Goal: Task Accomplishment & Management: Manage account settings

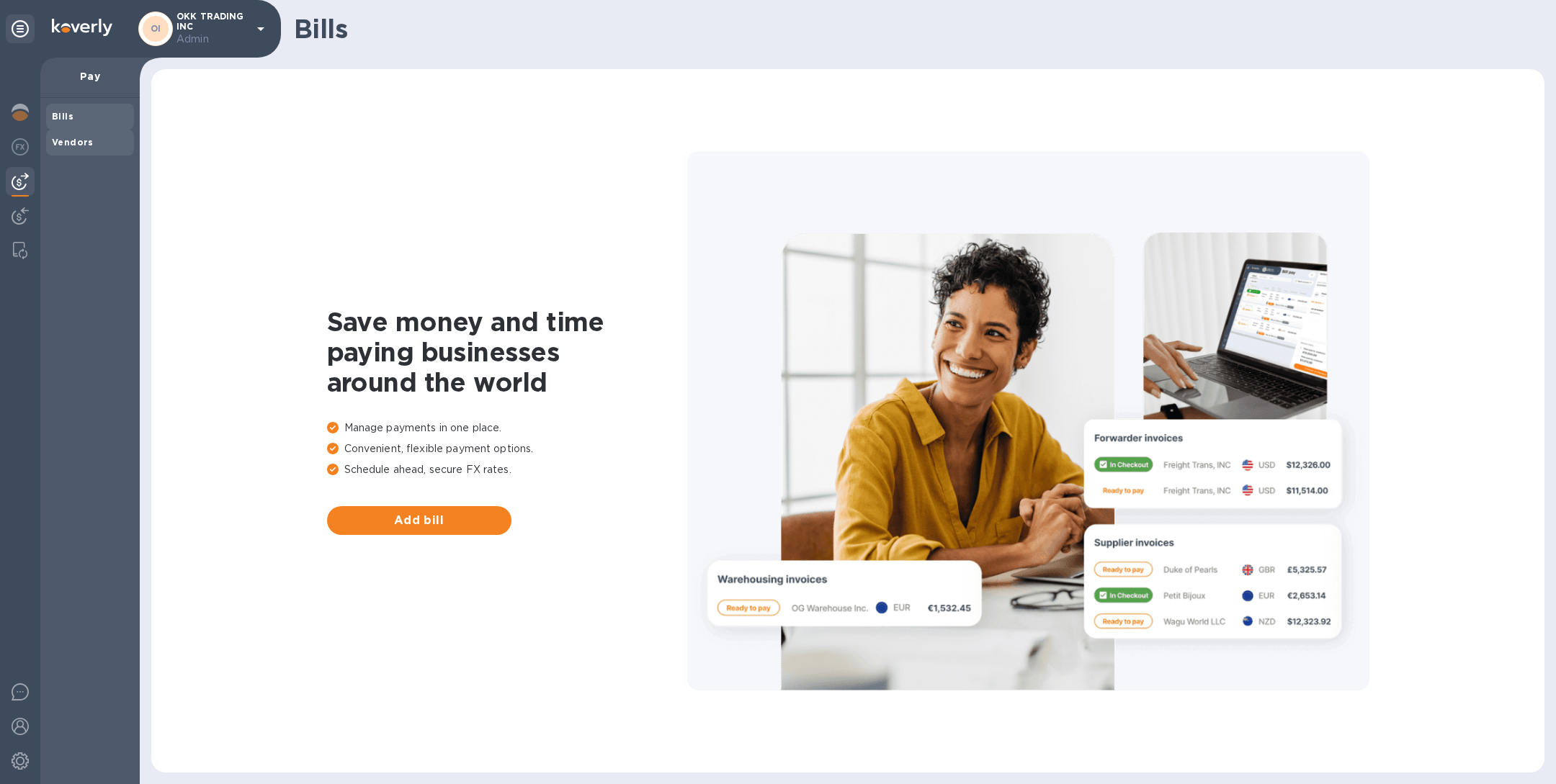
click at [98, 146] on span "Vendors" at bounding box center [89, 143] width 76 height 15
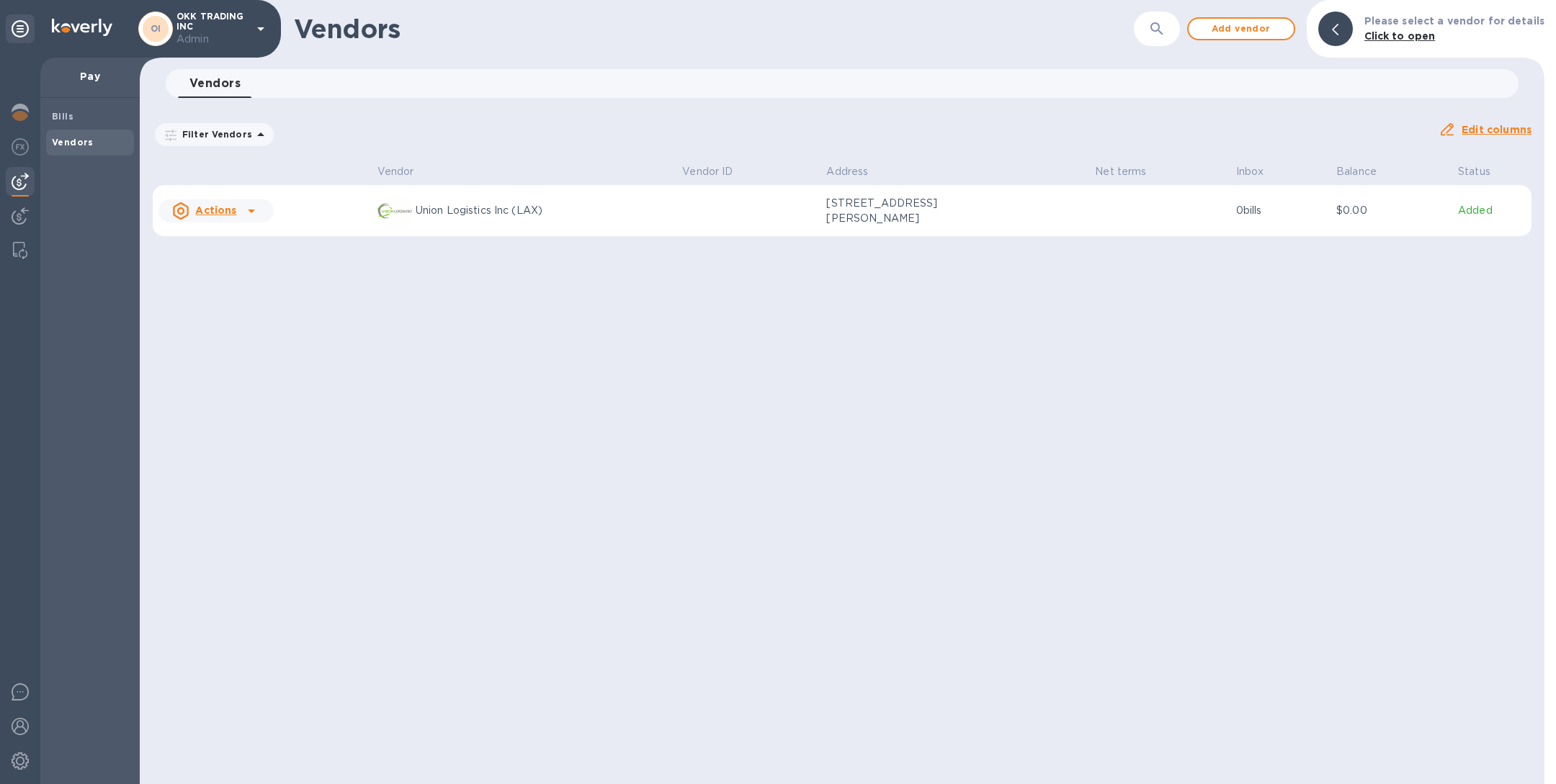
click at [547, 230] on td "Union Logistics Inc (LAX)" at bounding box center [524, 211] width 305 height 52
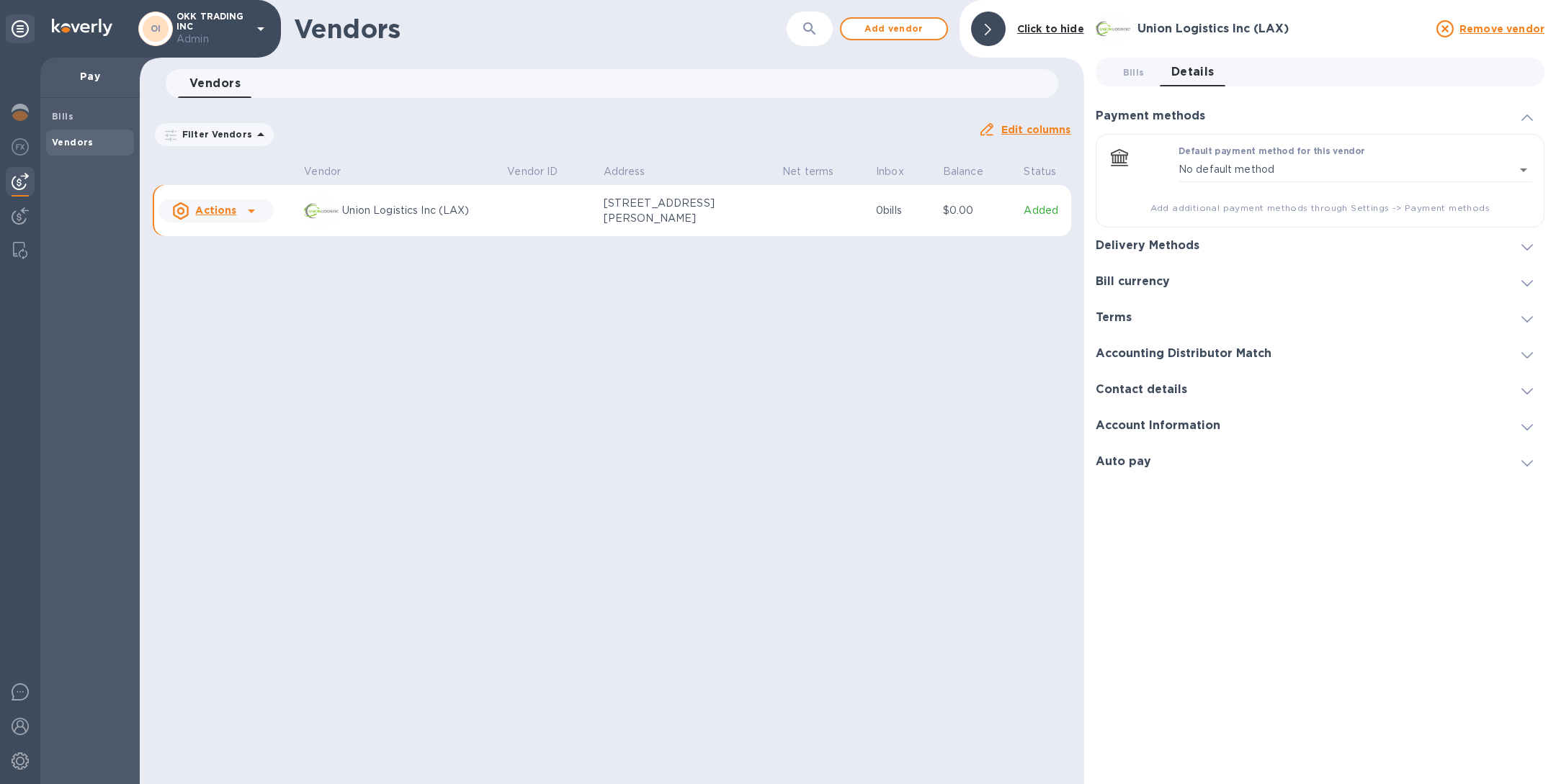
click at [1220, 236] on div "Delivery Methods" at bounding box center [1320, 246] width 449 height 36
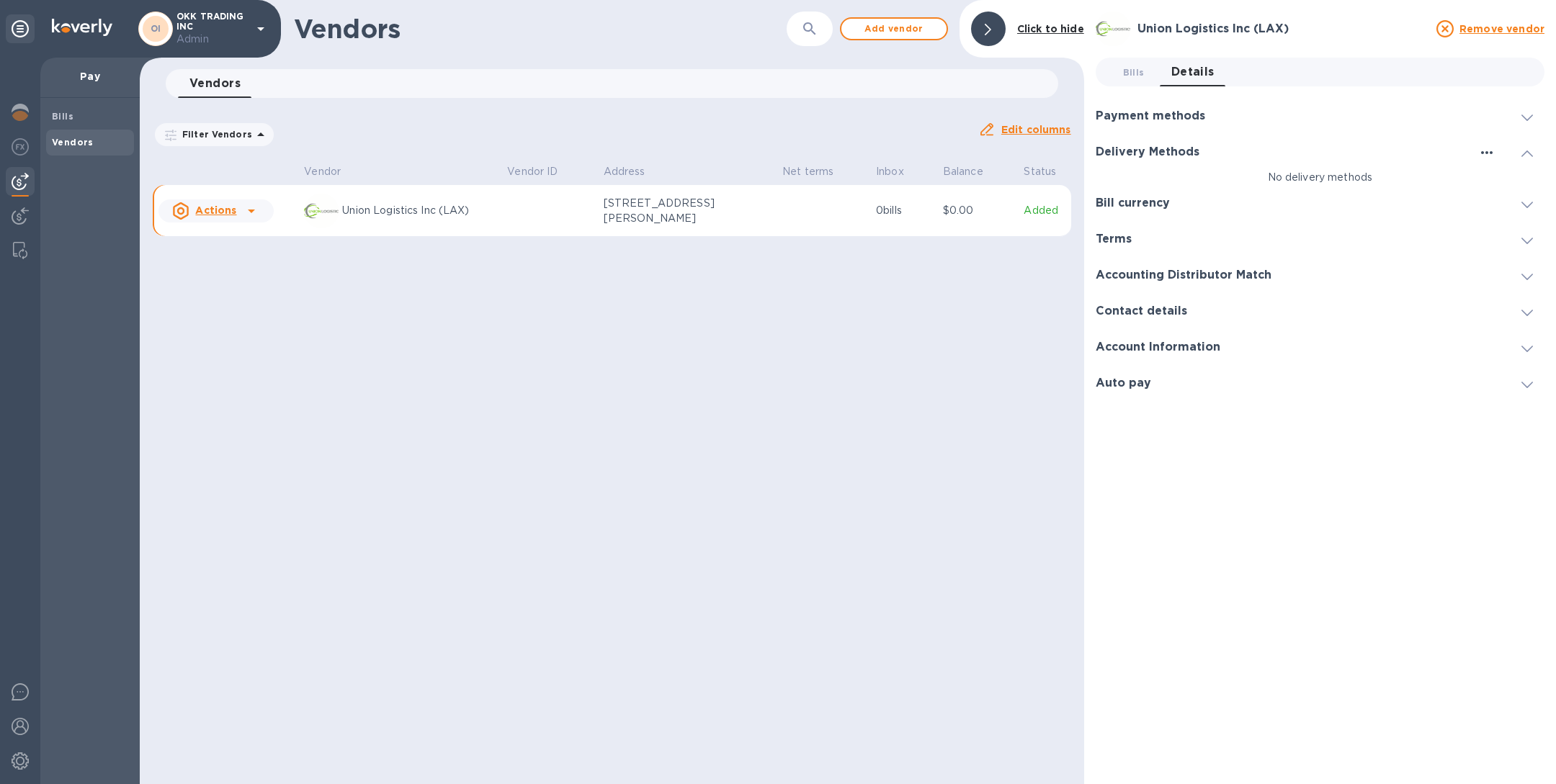
click at [1485, 151] on icon "button" at bounding box center [1486, 153] width 17 height 17
click at [1488, 193] on li "Add new" at bounding box center [1505, 181] width 82 height 46
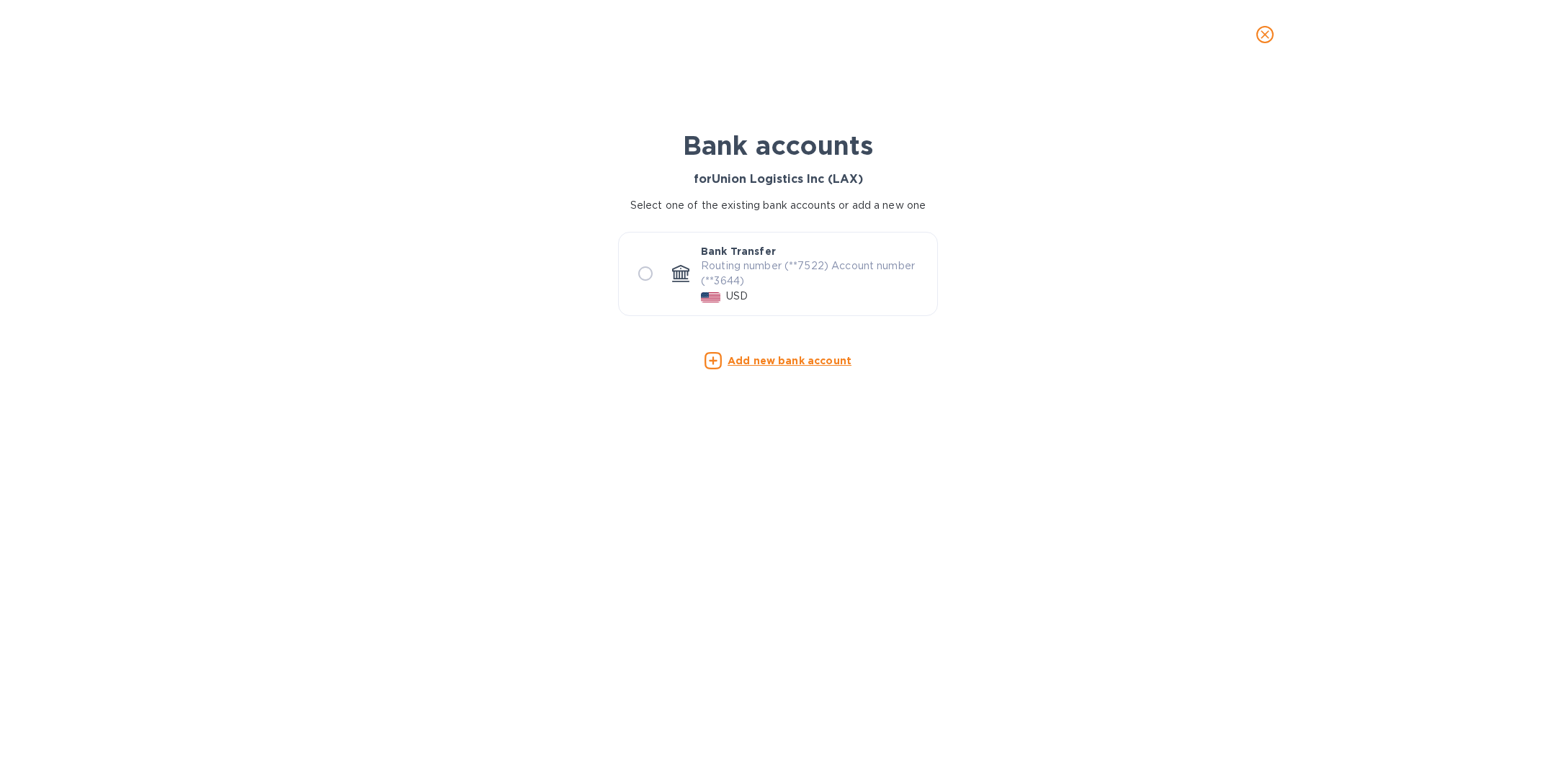
click at [684, 287] on div "Bank Transfer Routing number (**7522) Account number (**3644) USD" at bounding box center [778, 274] width 307 height 71
radio input "true"
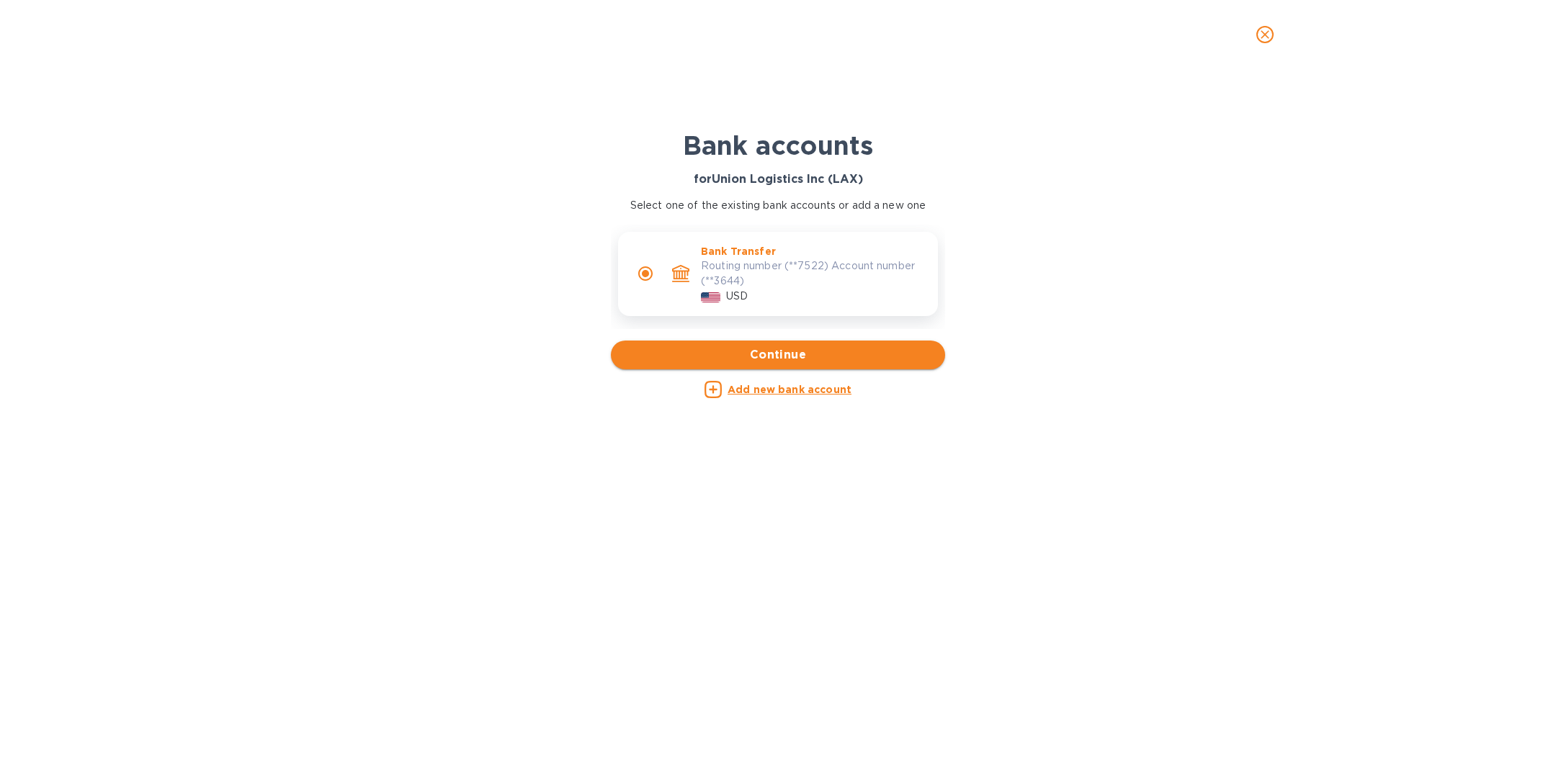
click at [798, 361] on span "Continue" at bounding box center [778, 354] width 311 height 17
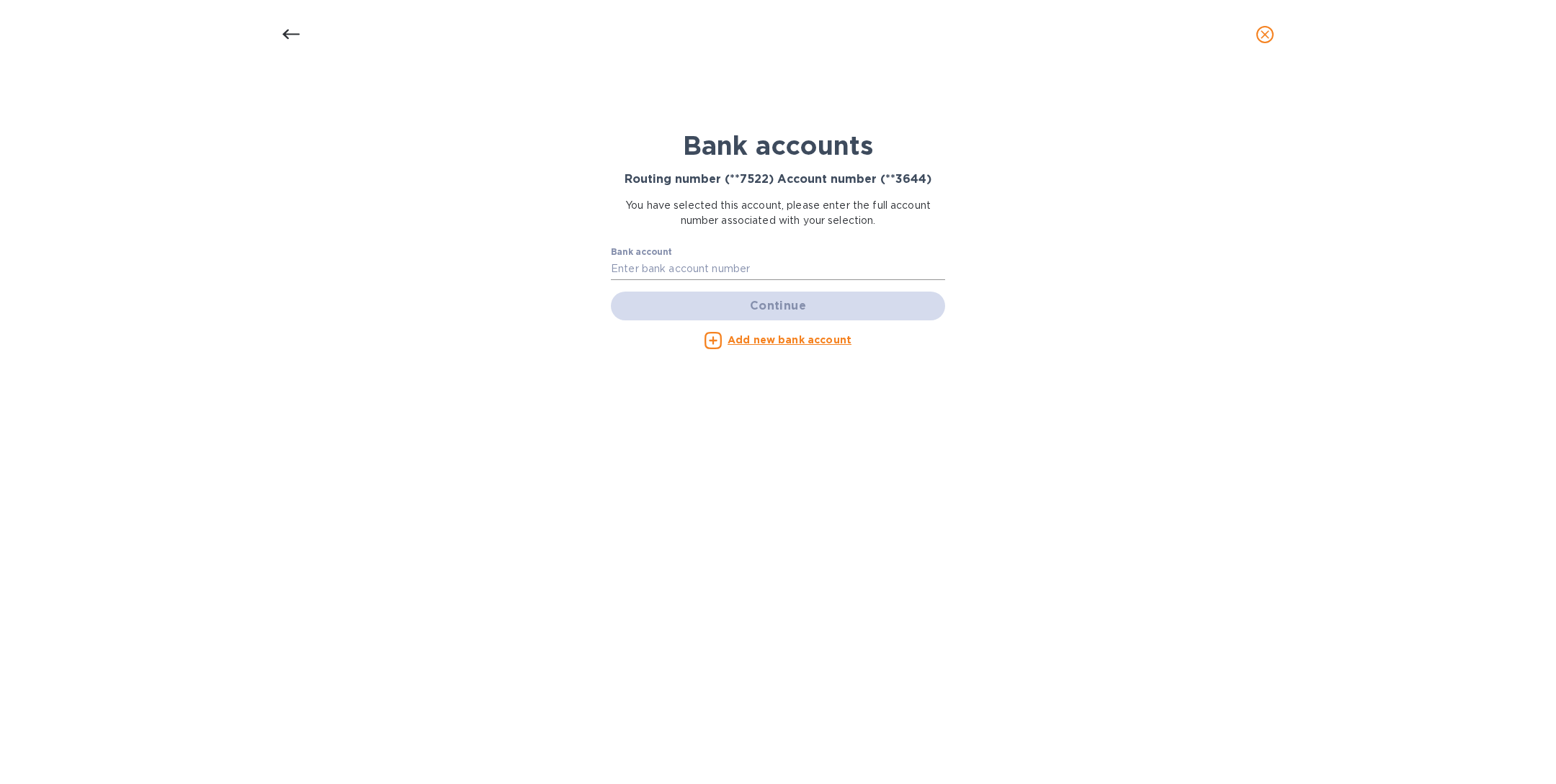
click at [696, 266] on input "text" at bounding box center [778, 269] width 335 height 21
paste input "1894373644"
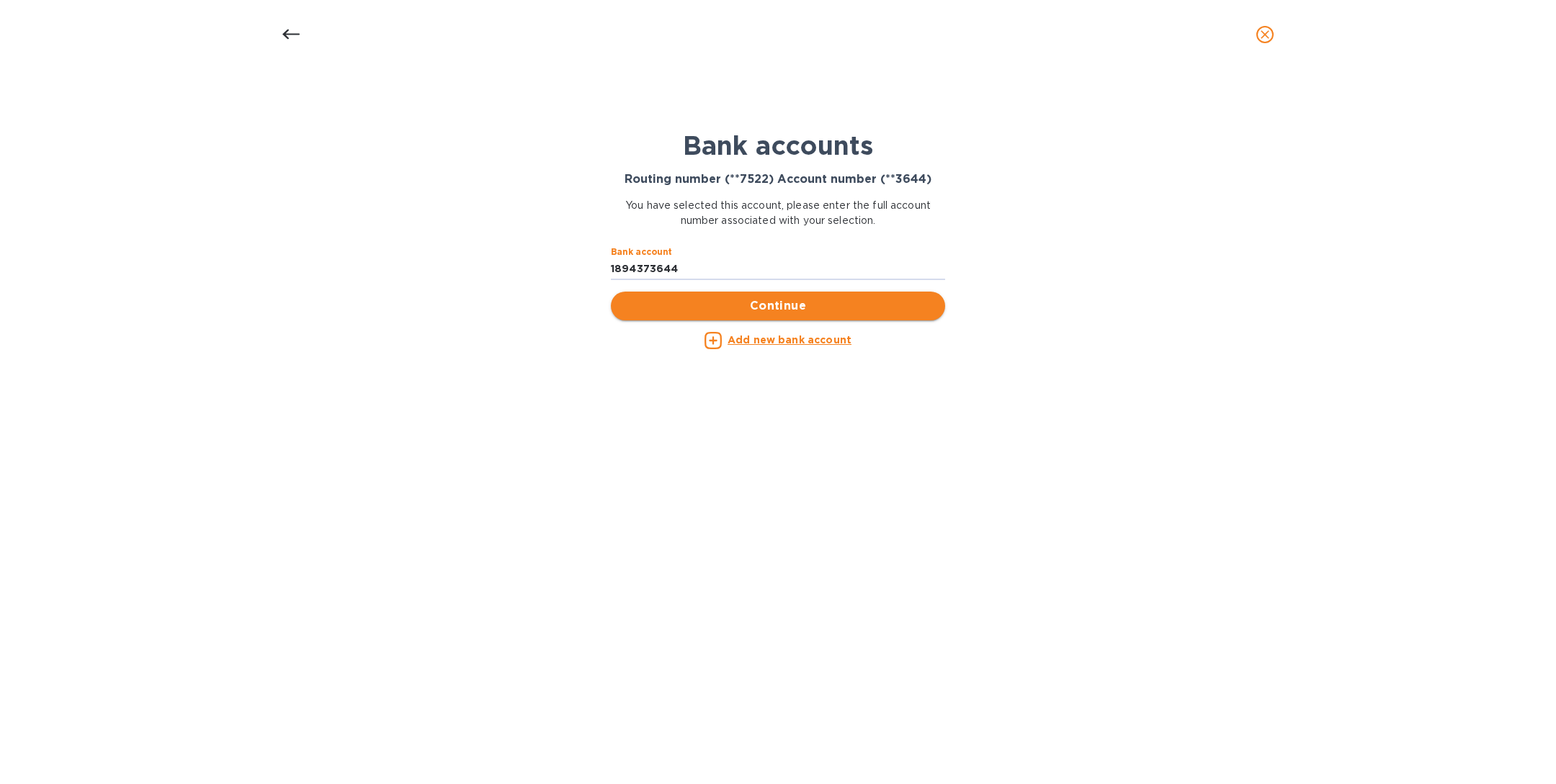
type input "1894373644"
click at [774, 301] on span "Continue" at bounding box center [778, 306] width 311 height 17
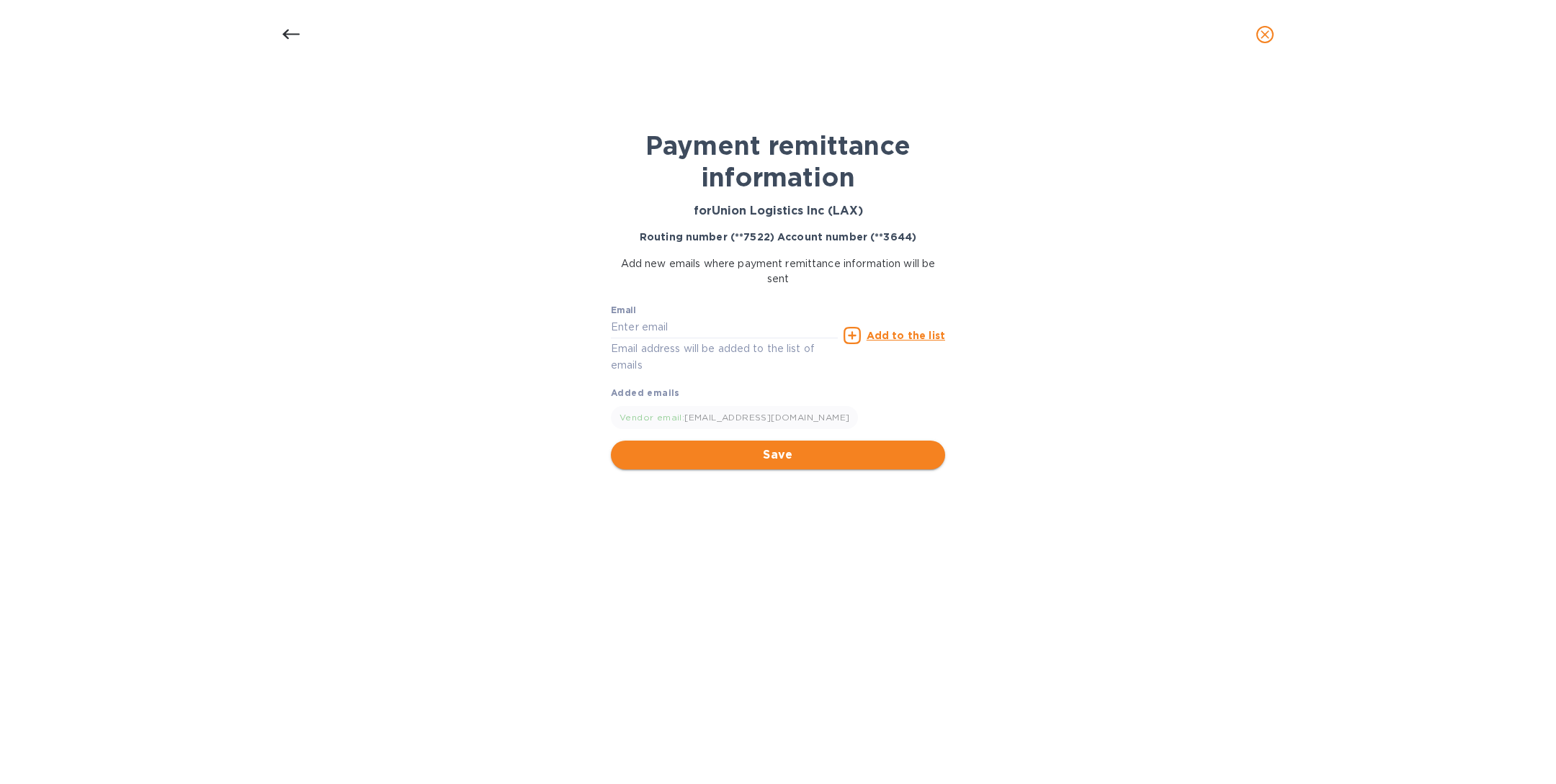
click at [795, 456] on span "Save" at bounding box center [778, 455] width 311 height 17
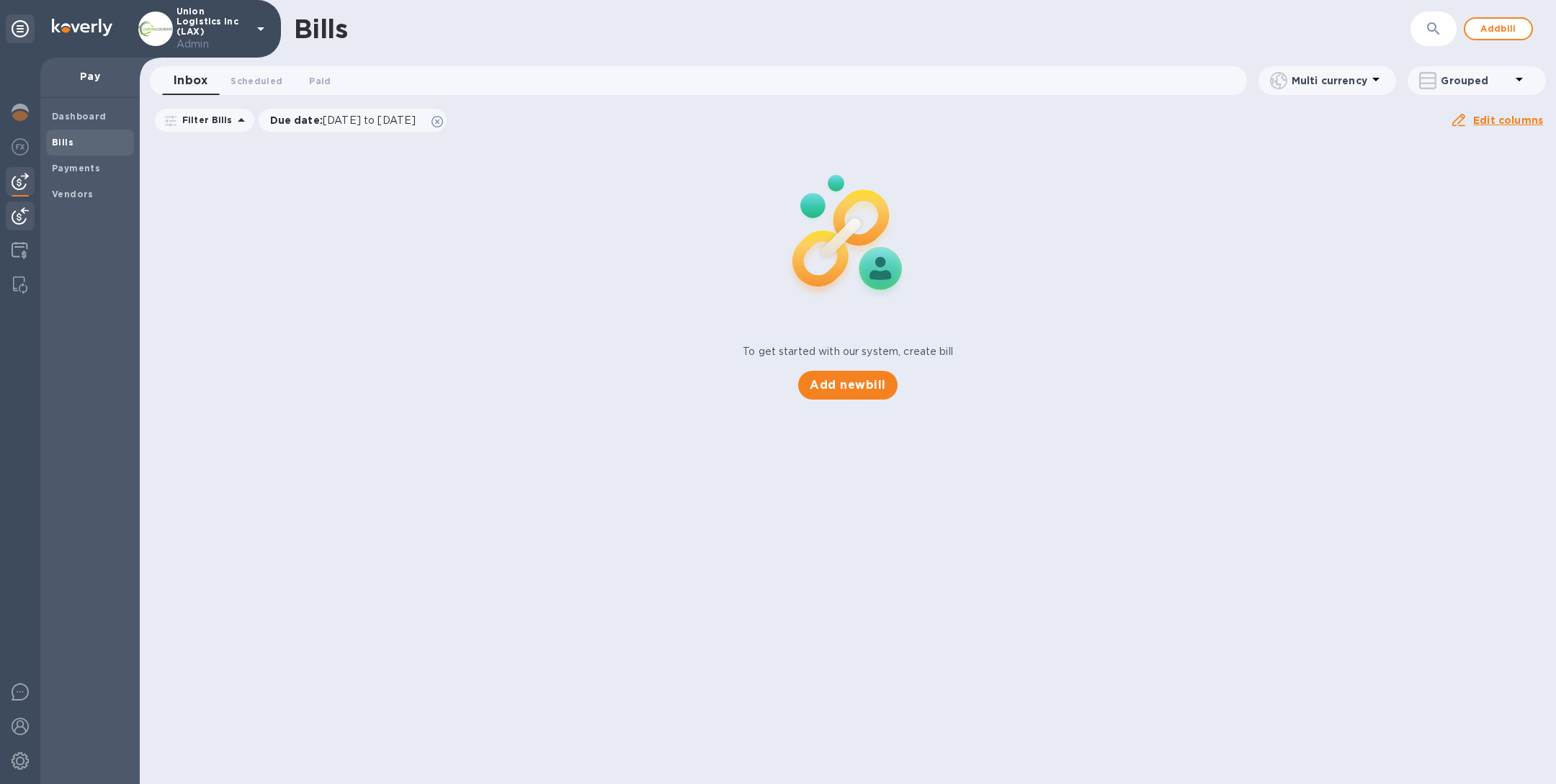
click at [14, 217] on img at bounding box center [20, 216] width 17 height 17
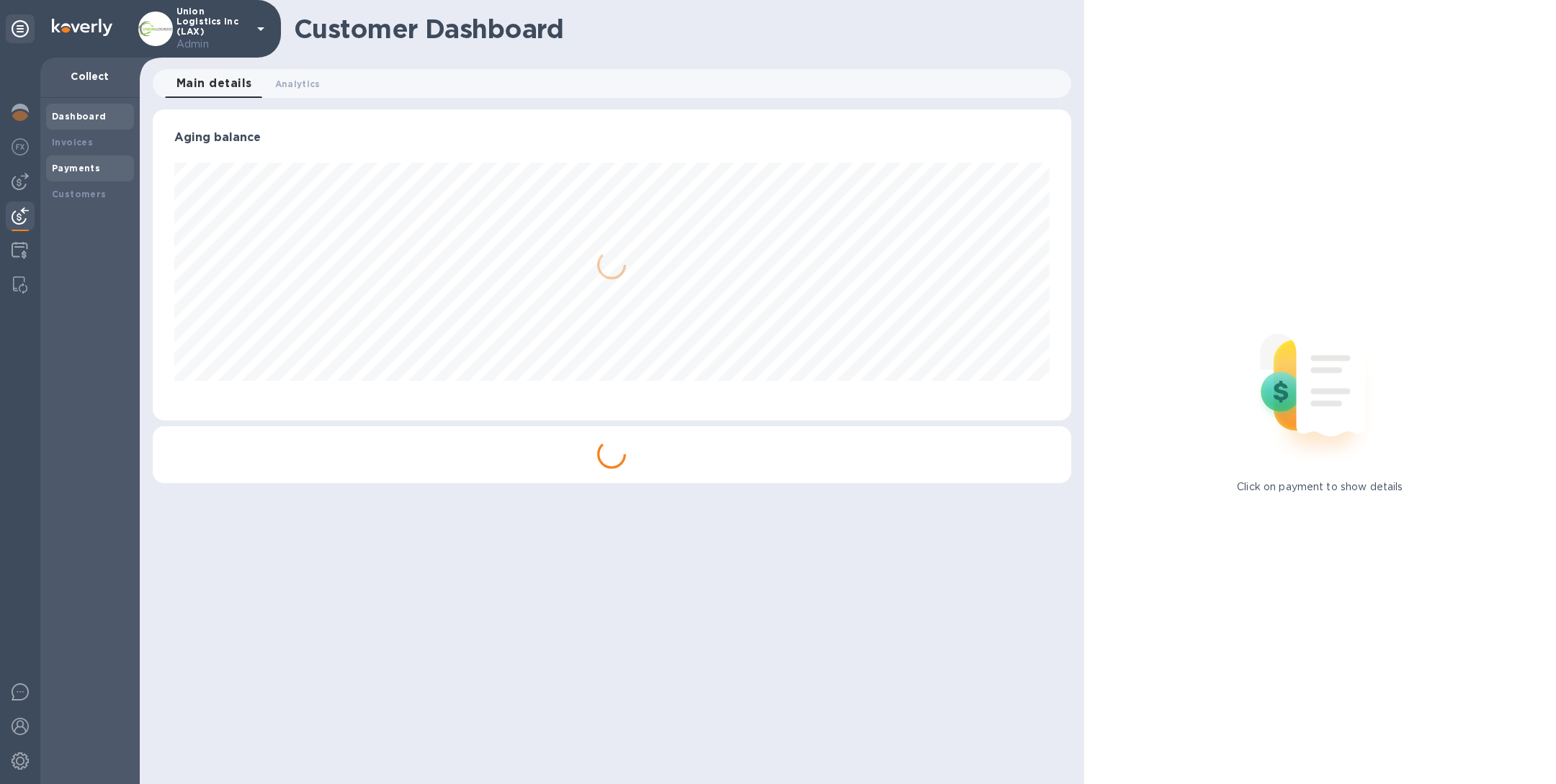
scroll to position [311, 918]
click at [89, 190] on b "Customers" at bounding box center [79, 194] width 55 height 11
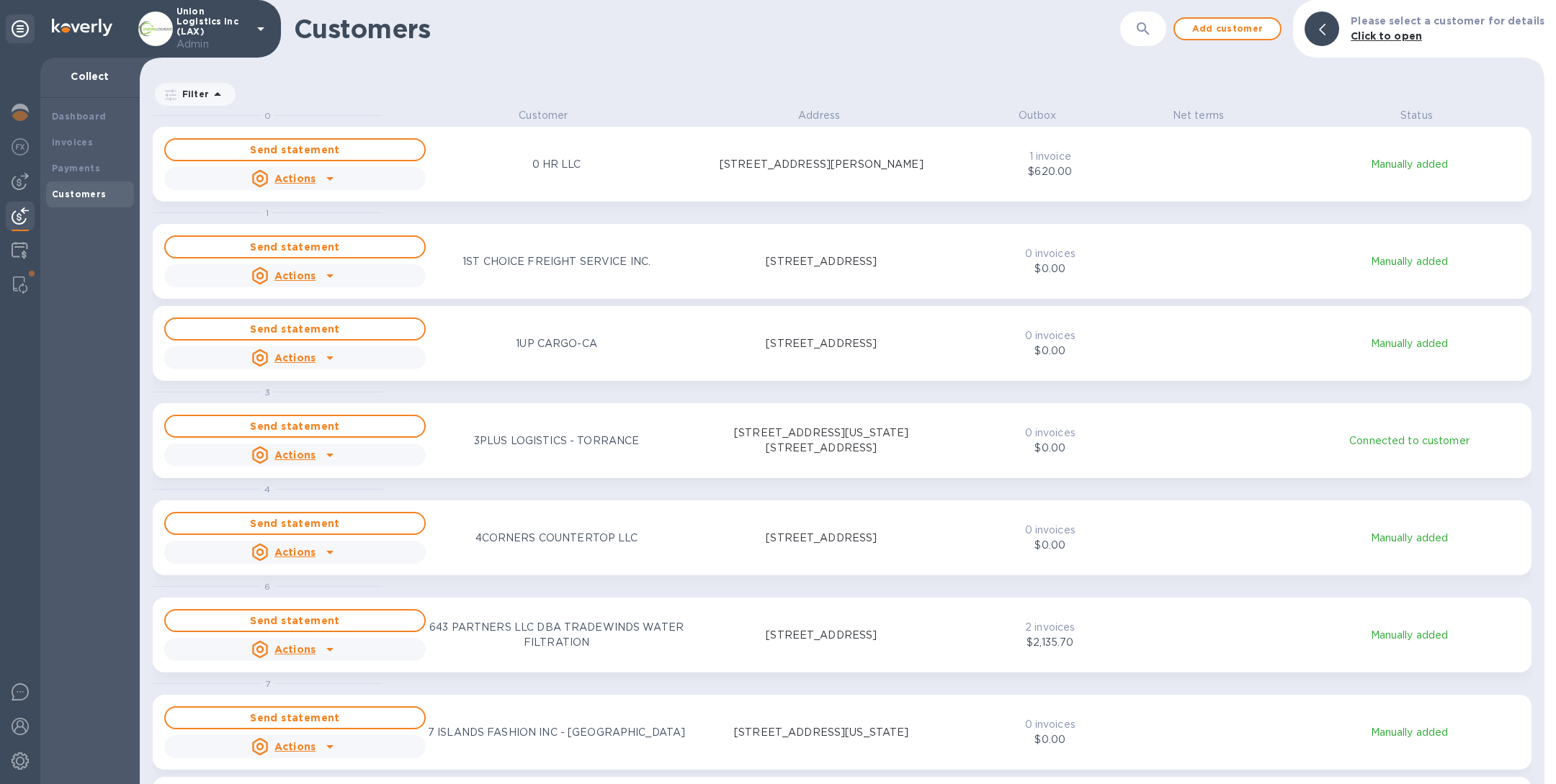
scroll to position [659, 1399]
click at [1143, 34] on button "button" at bounding box center [1143, 29] width 34 height 34
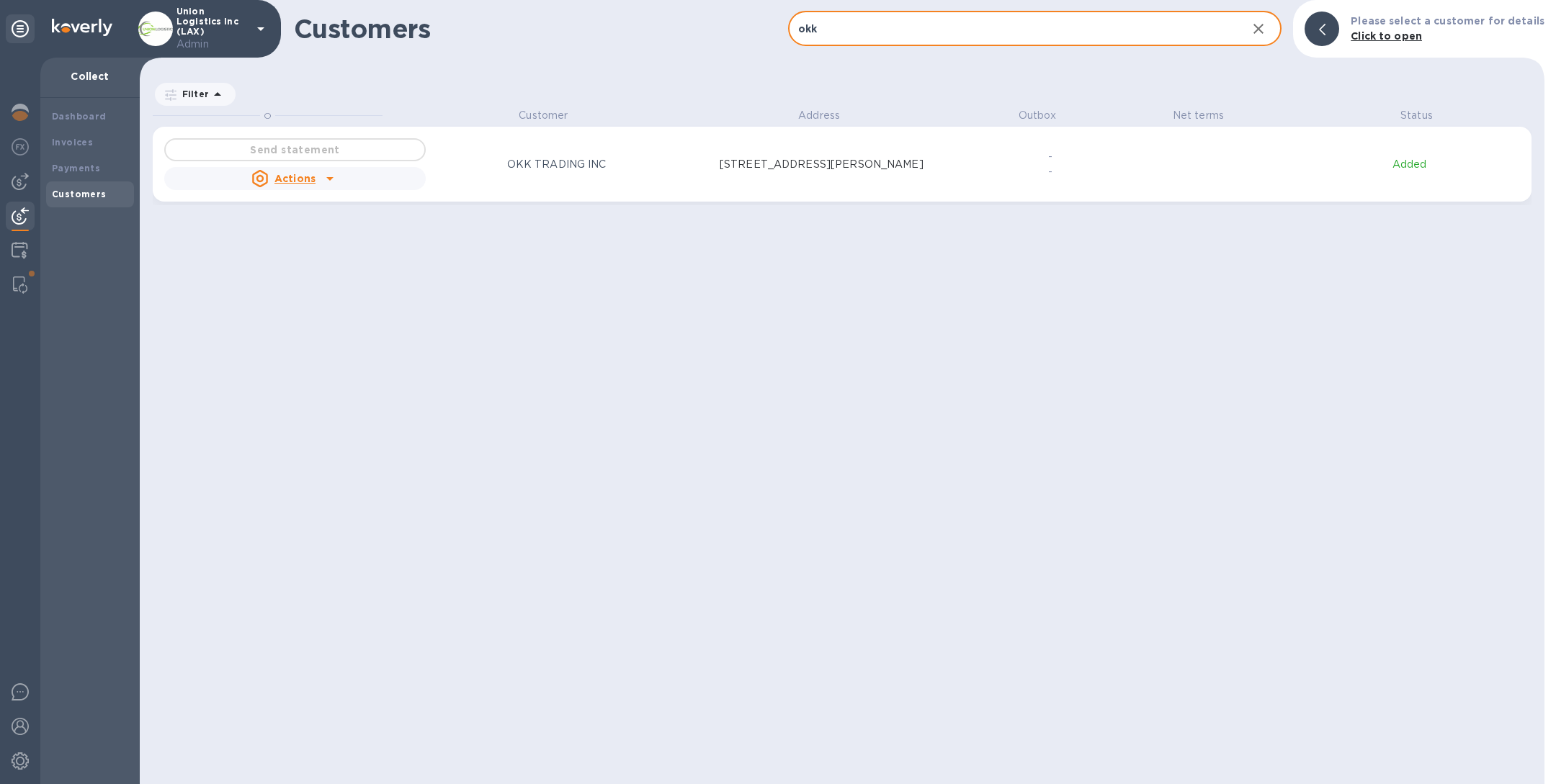
type input "okk"
click at [630, 182] on div "Send statement Actions OKK TRADING INC [STREET_ADDRESS][PERSON_NAME]" at bounding box center [559, 164] width 794 height 57
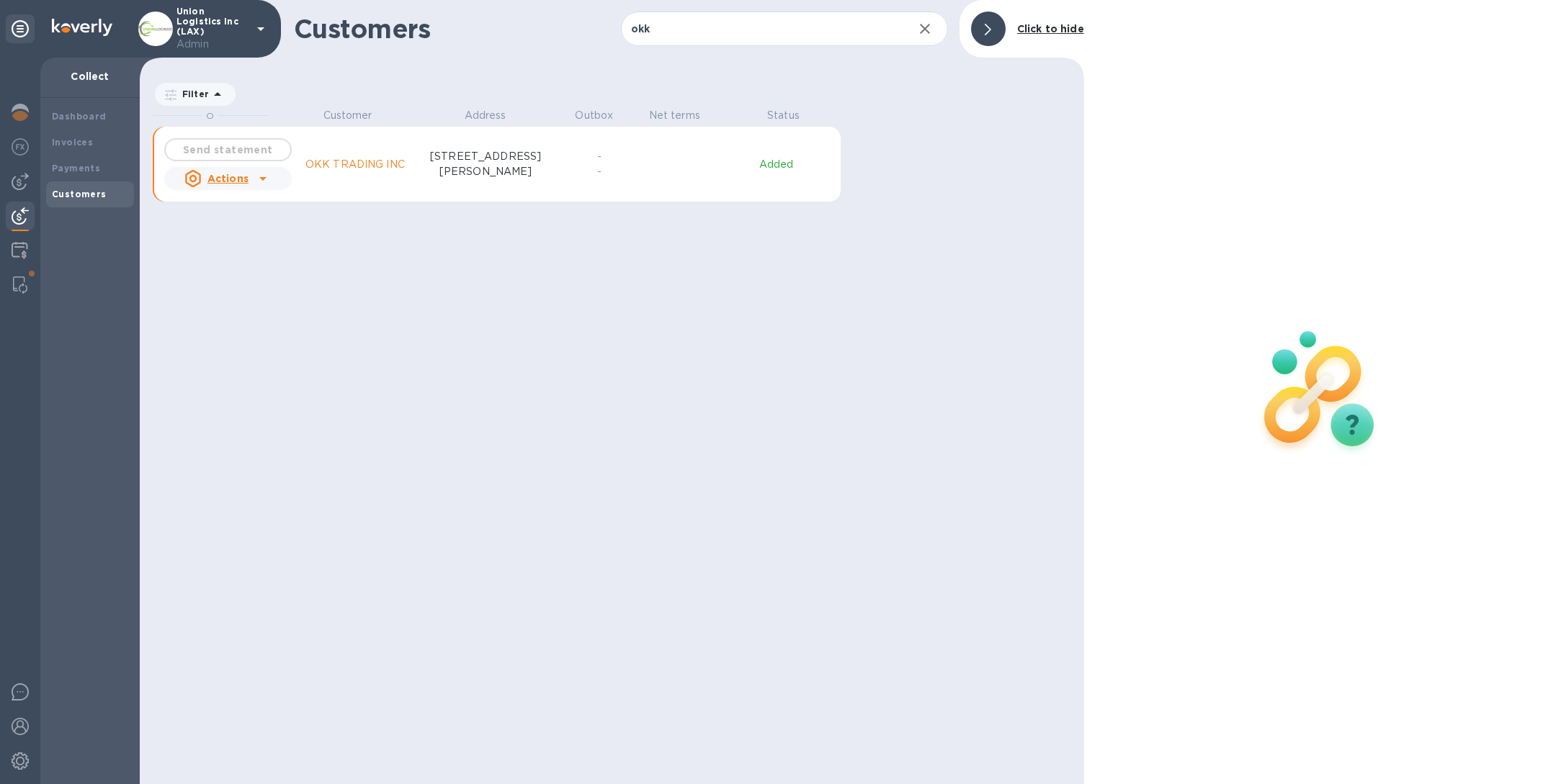
scroll to position [17, 6]
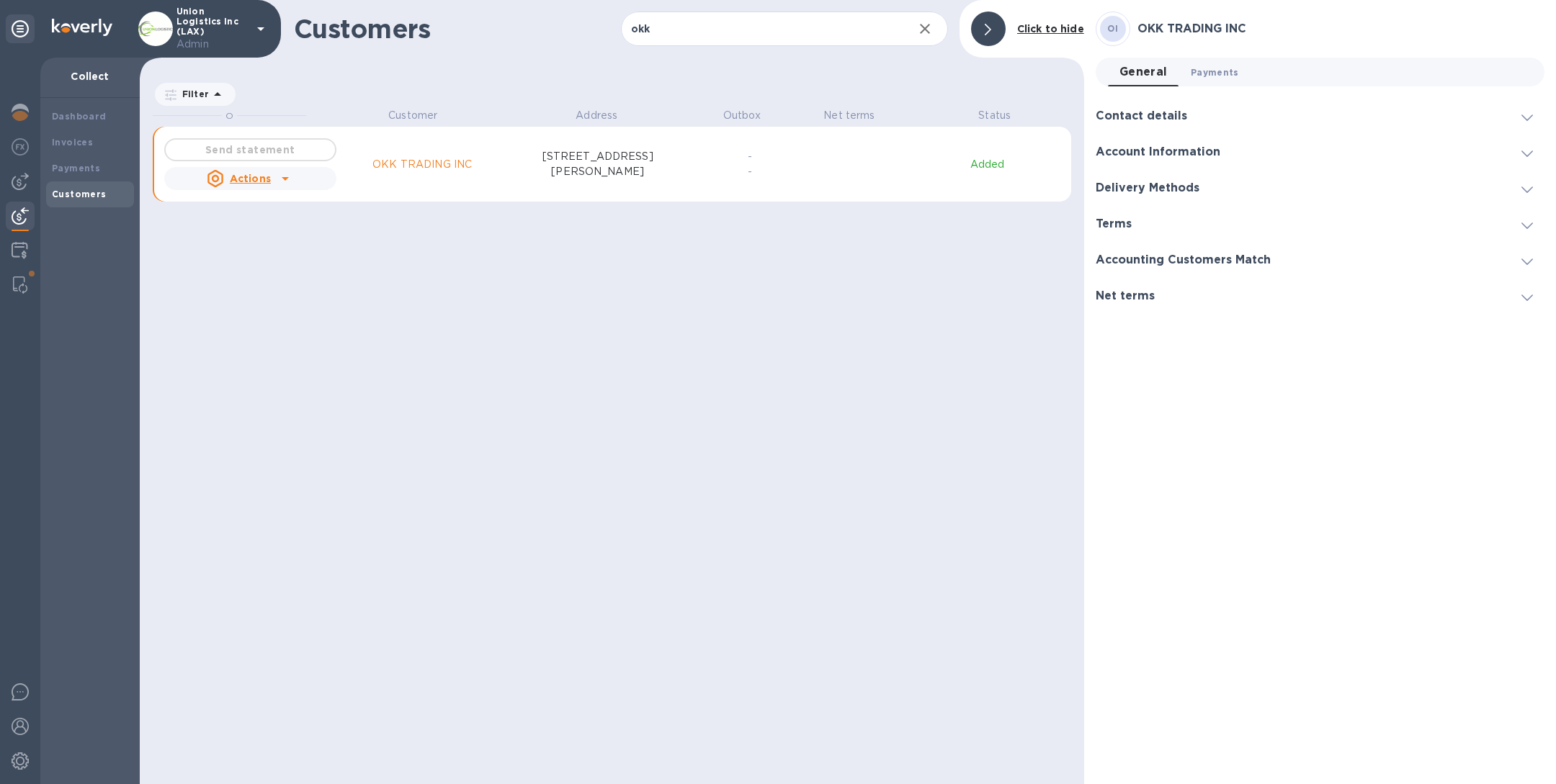
click at [1193, 76] on span "Payments 0" at bounding box center [1215, 72] width 48 height 15
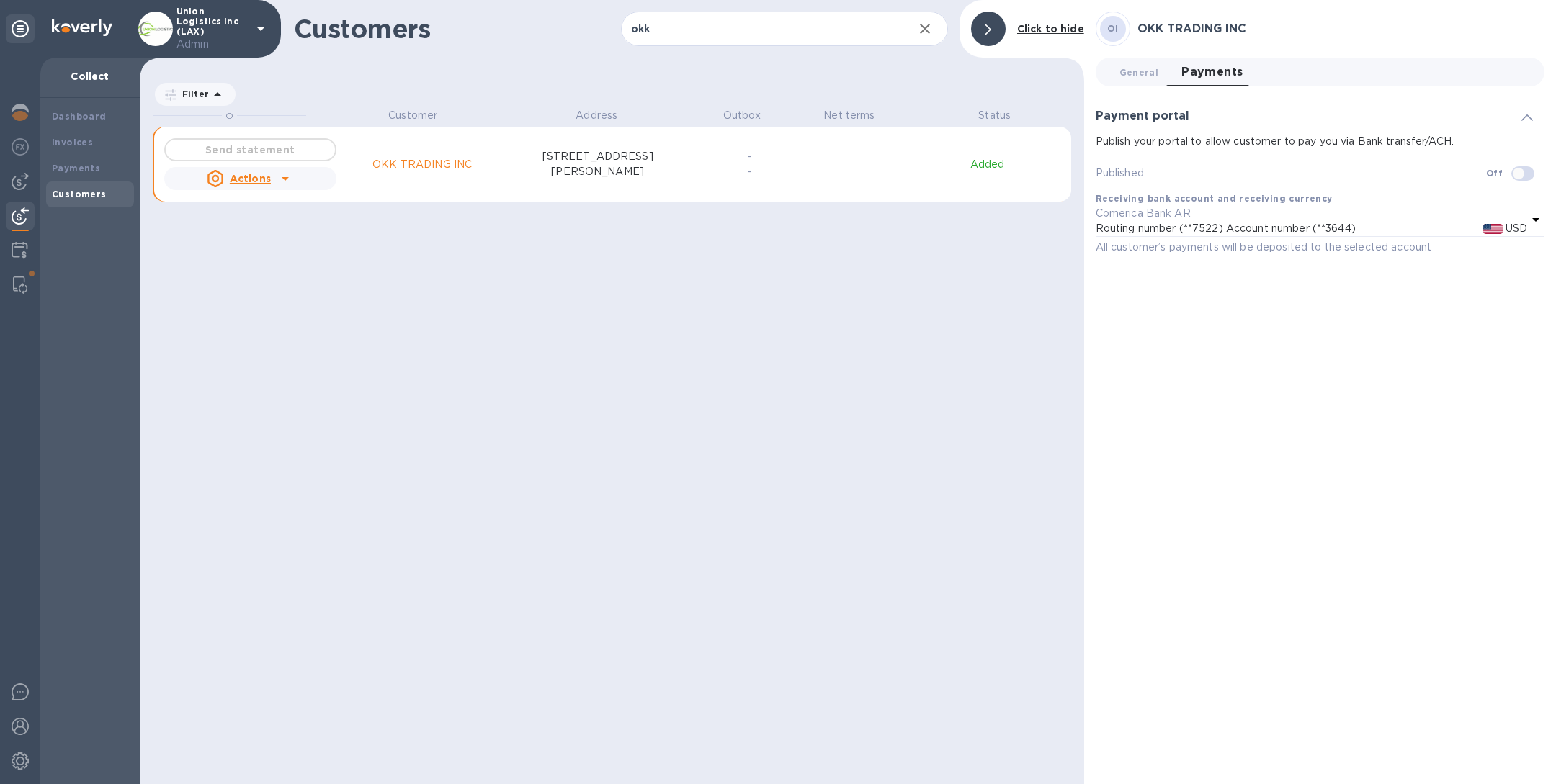
click at [1518, 175] on input "checkbox" at bounding box center [1519, 174] width 74 height 25
checkbox input "true"
